Goal: Navigation & Orientation: Find specific page/section

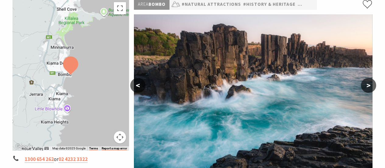
scroll to position [91, 0]
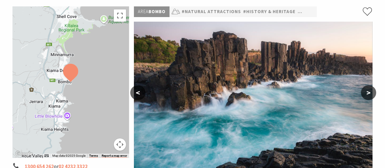
click at [370, 91] on button ">" at bounding box center [368, 92] width 15 height 15
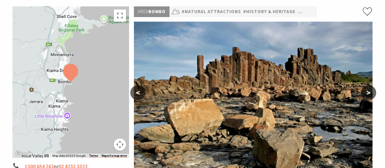
click at [370, 93] on button ">" at bounding box center [368, 92] width 15 height 15
click at [367, 92] on button ">" at bounding box center [368, 92] width 15 height 15
click at [143, 95] on button "<" at bounding box center [137, 92] width 15 height 15
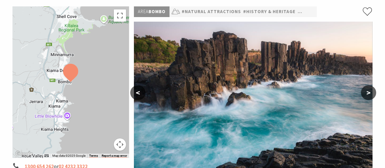
click at [143, 95] on button "<" at bounding box center [137, 92] width 15 height 15
click at [141, 94] on button "<" at bounding box center [137, 92] width 15 height 15
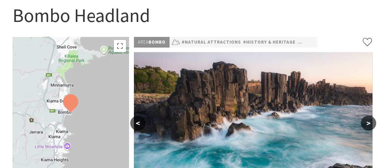
scroll to position [0, 0]
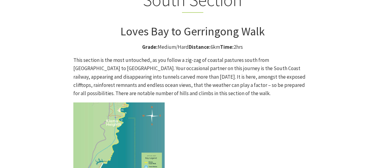
scroll to position [1584, 0]
